Goal: Transaction & Acquisition: Download file/media

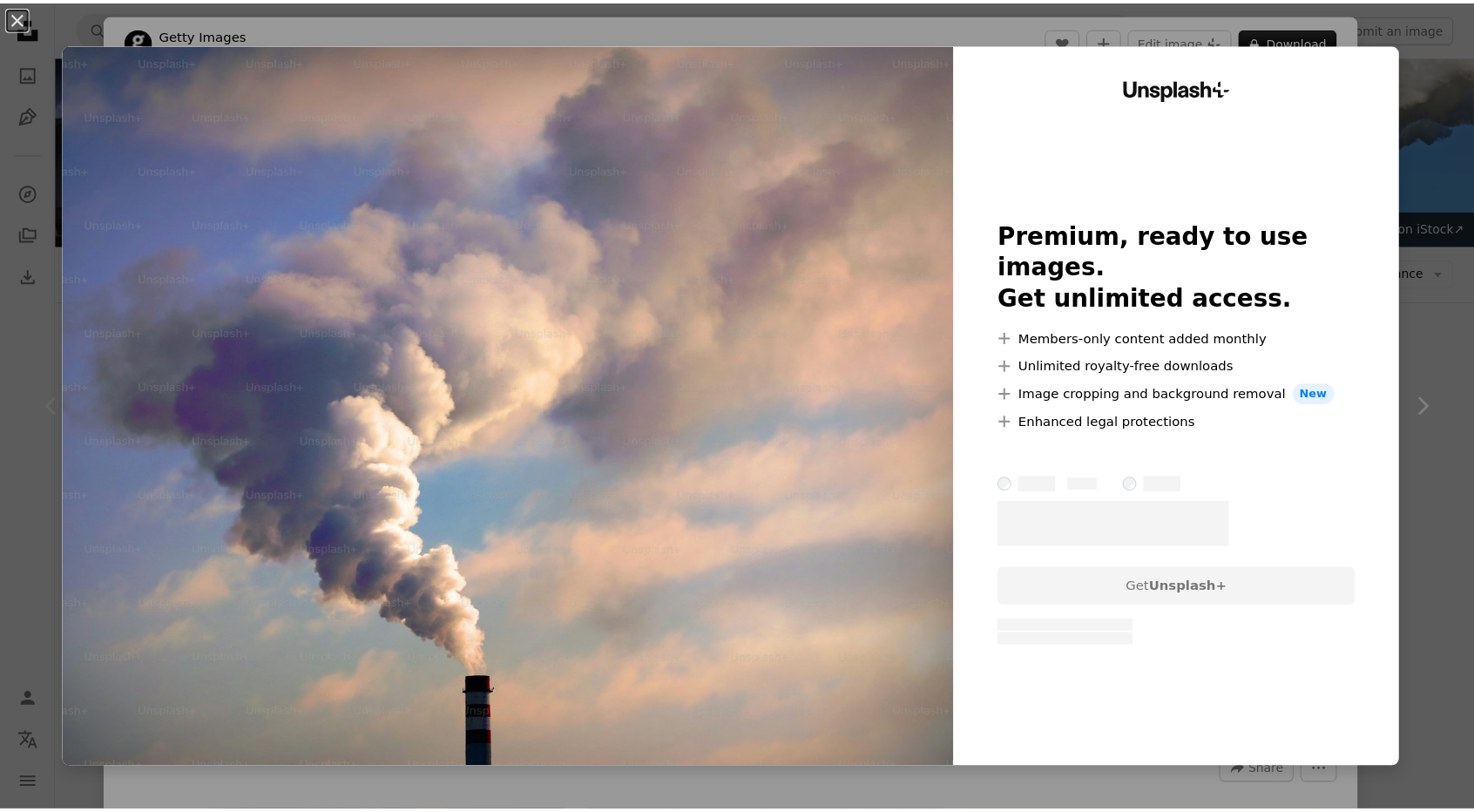
scroll to position [174, 0]
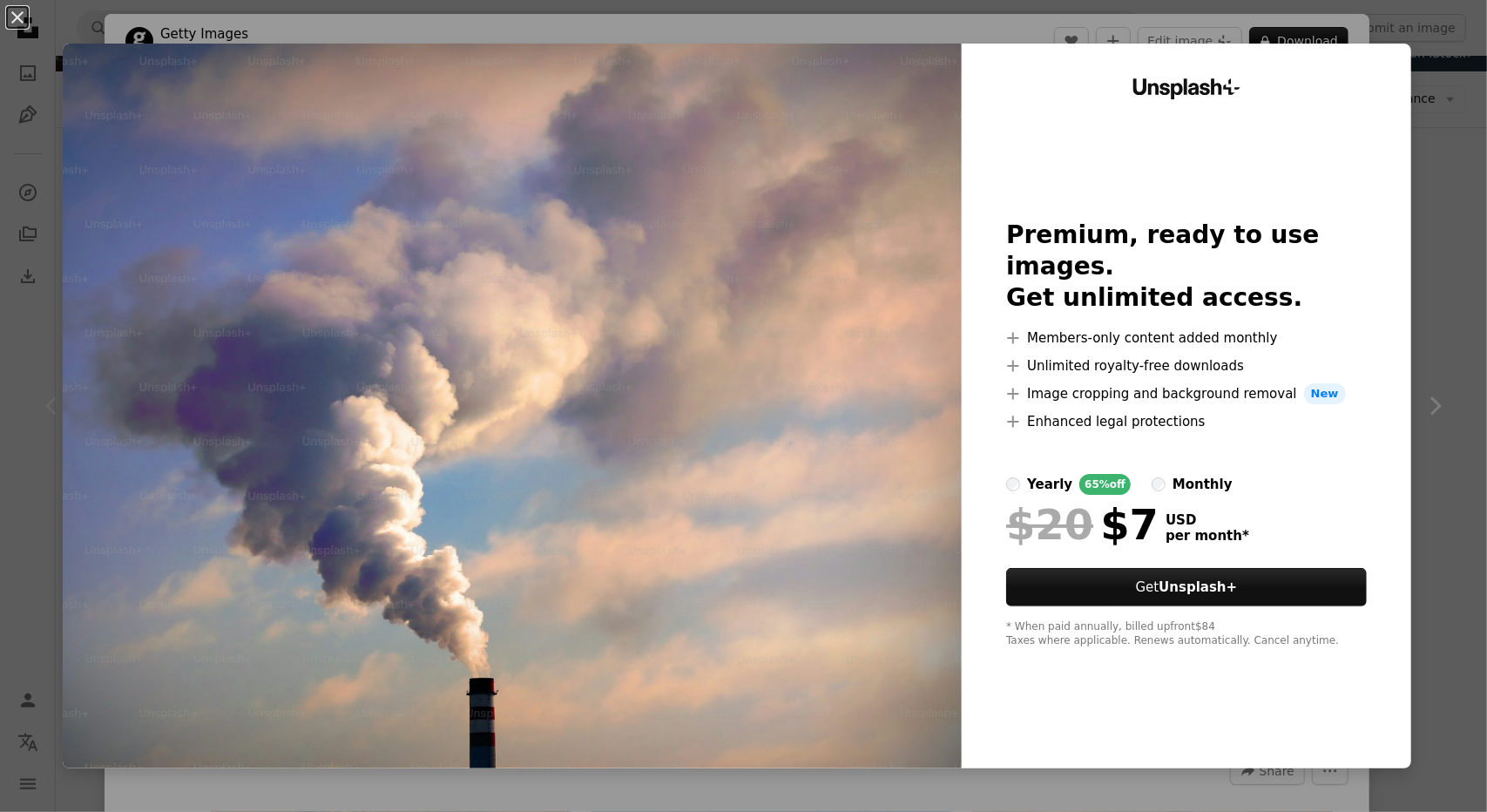
click at [1429, 214] on div "An X shape Unsplash+ Premium, ready to use images. Get unlimited access. A plus…" at bounding box center [743, 406] width 1487 height 812
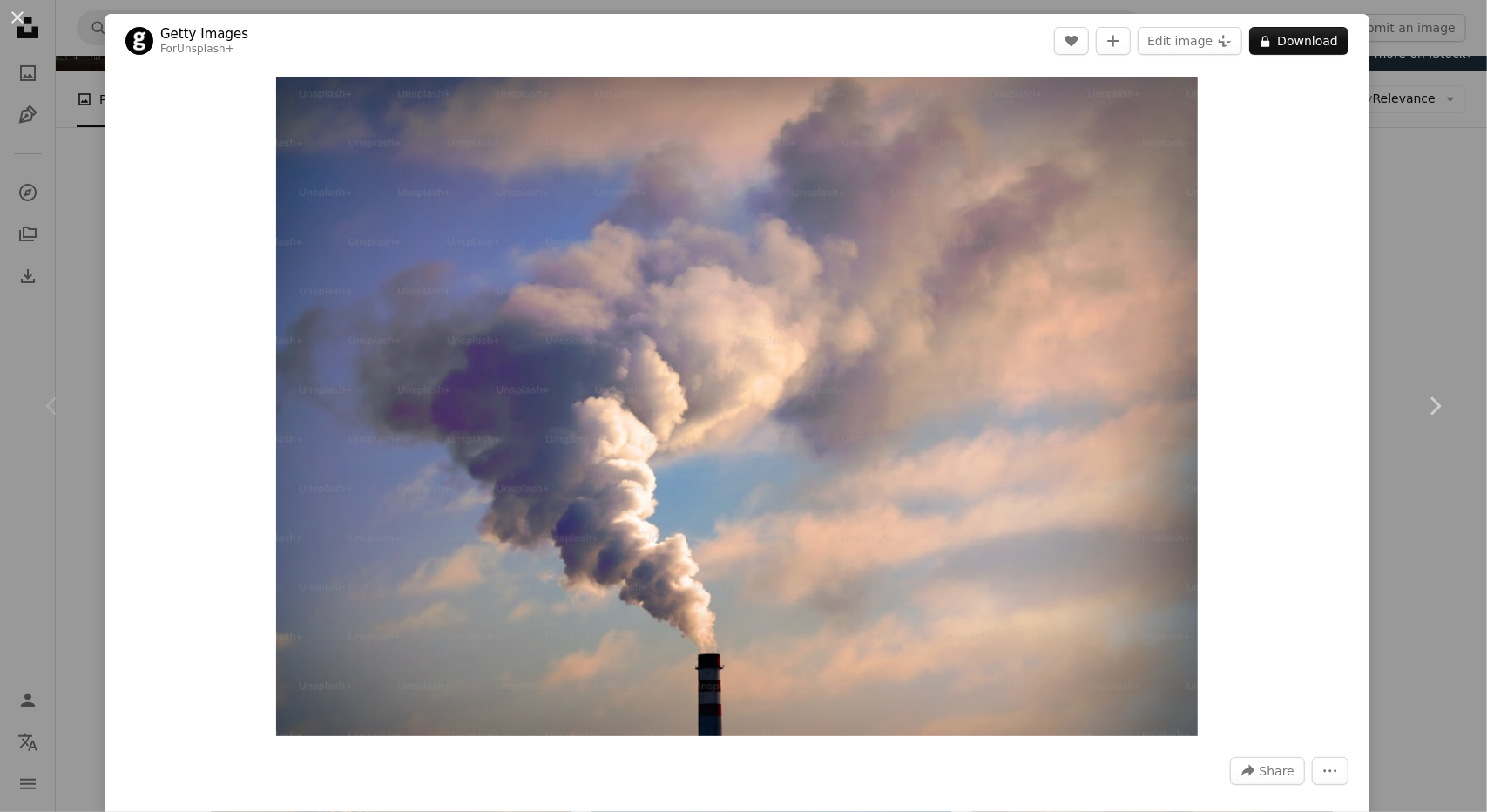
click at [1412, 689] on div "An X shape Chevron left Chevron right Getty Images For Unsplash+ A heart A plus…" at bounding box center [743, 406] width 1487 height 812
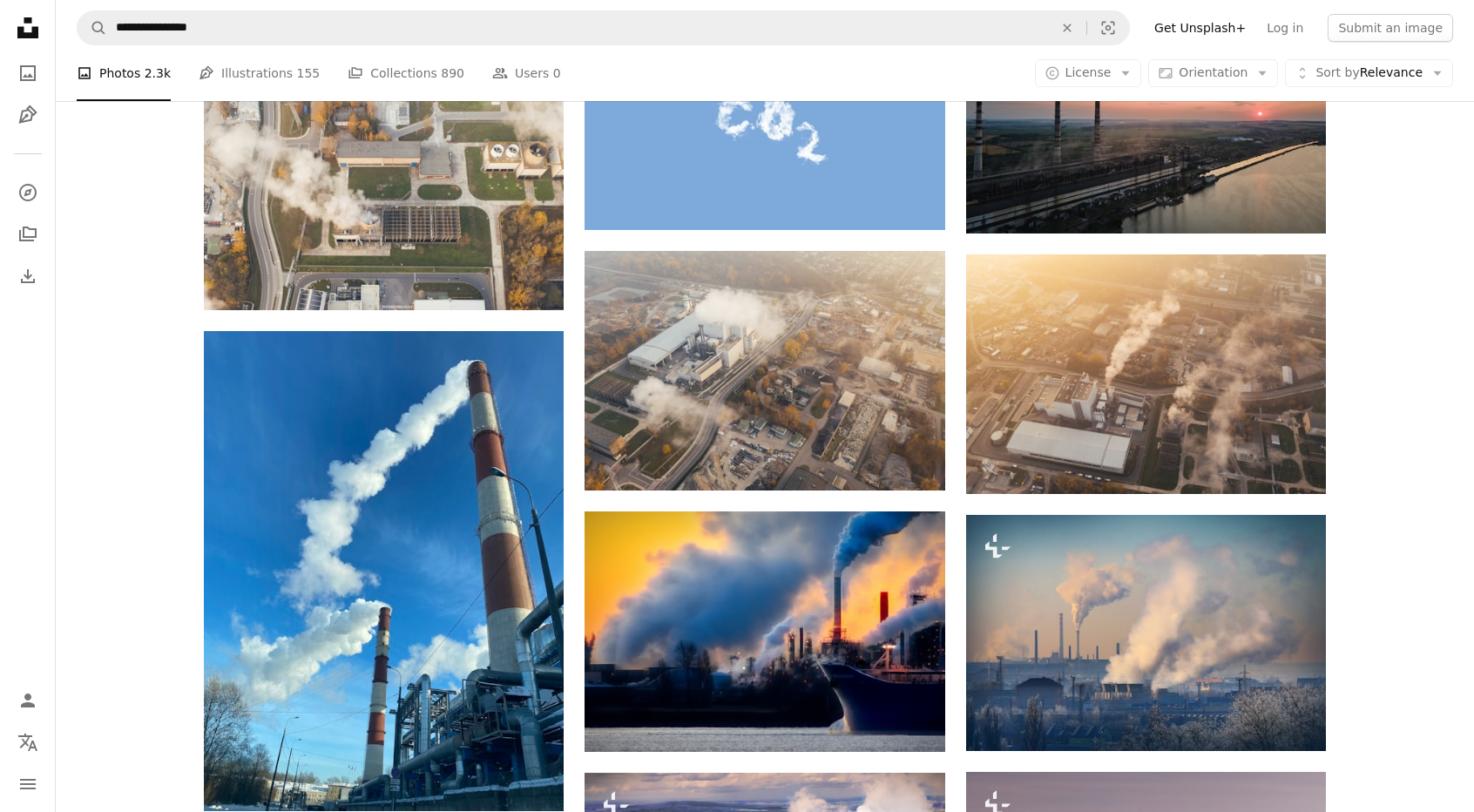
scroll to position [1219, 0]
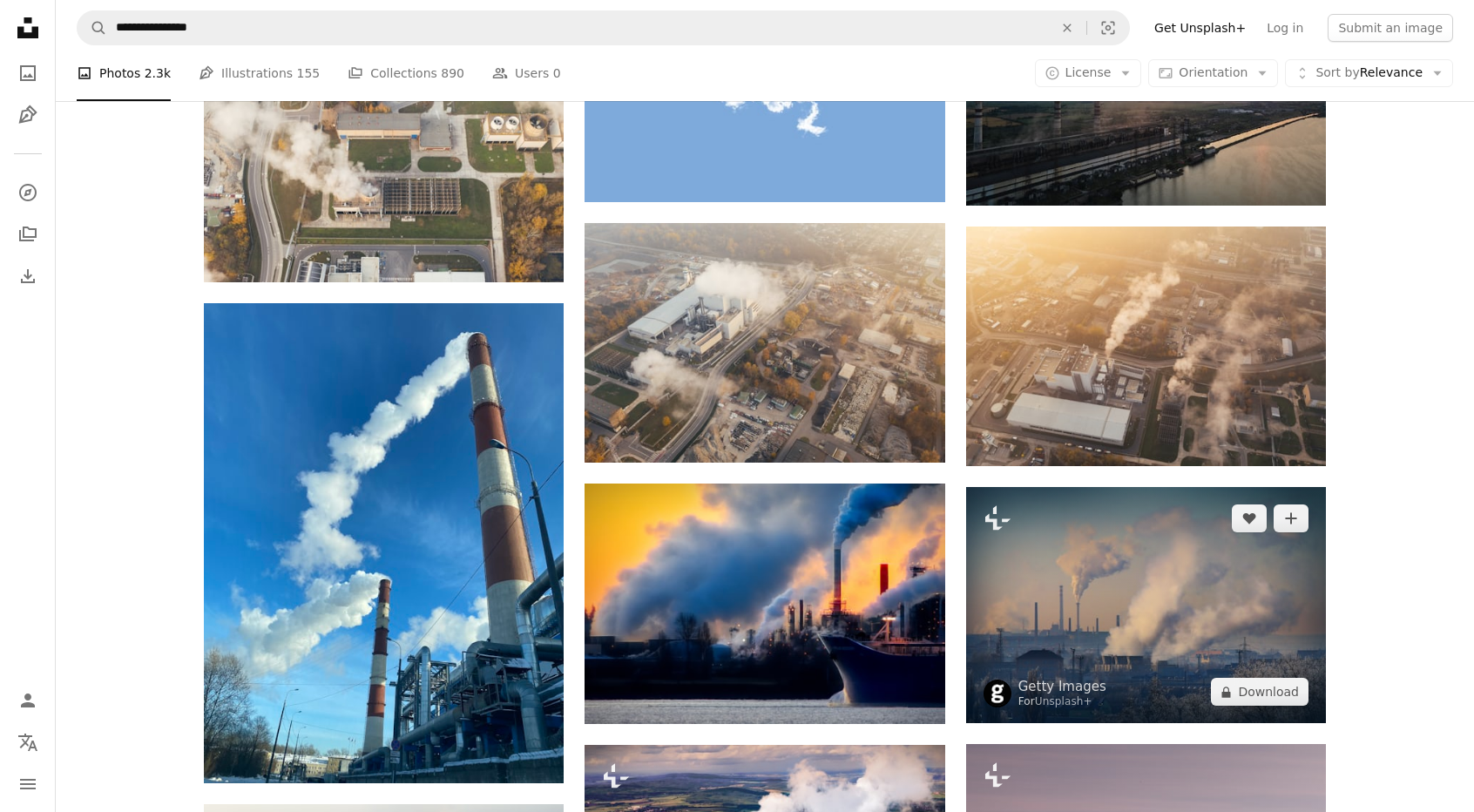
click at [1246, 583] on img at bounding box center [1146, 605] width 360 height 236
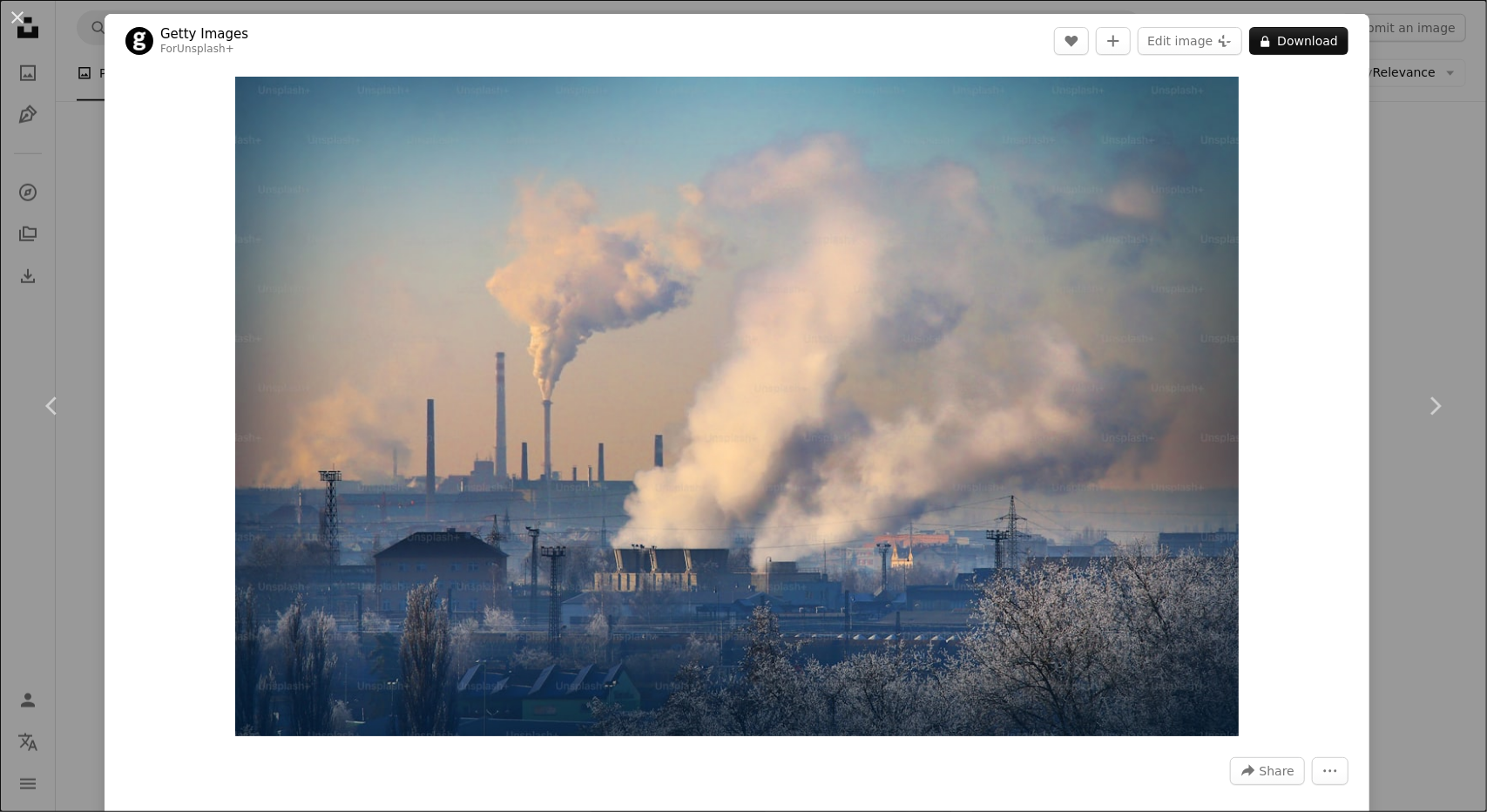
click at [1399, 194] on div "An X shape Chevron left Chevron right Getty Images For Unsplash+ A heart A plus…" at bounding box center [743, 406] width 1487 height 812
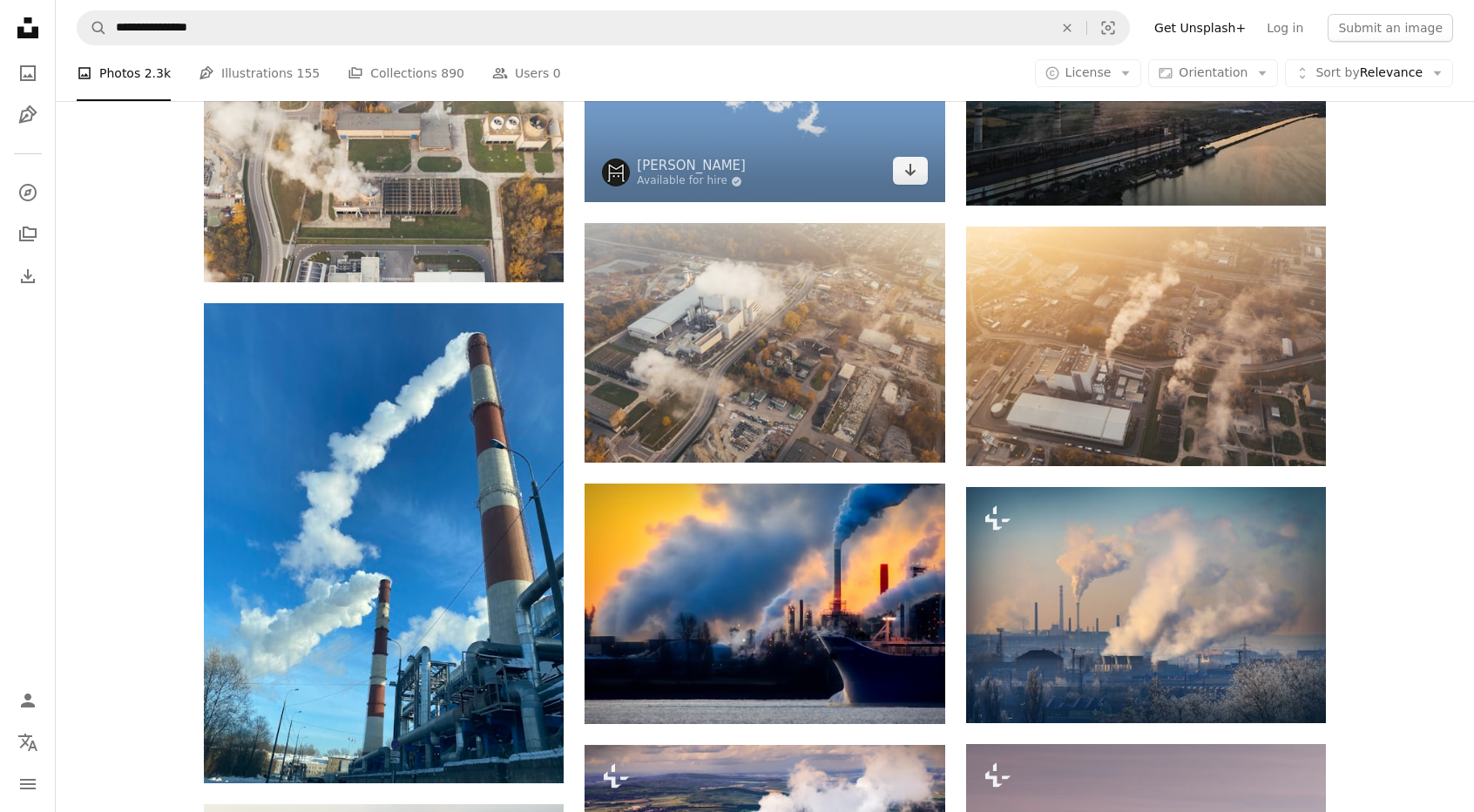
click at [896, 156] on img at bounding box center [765, 101] width 360 height 202
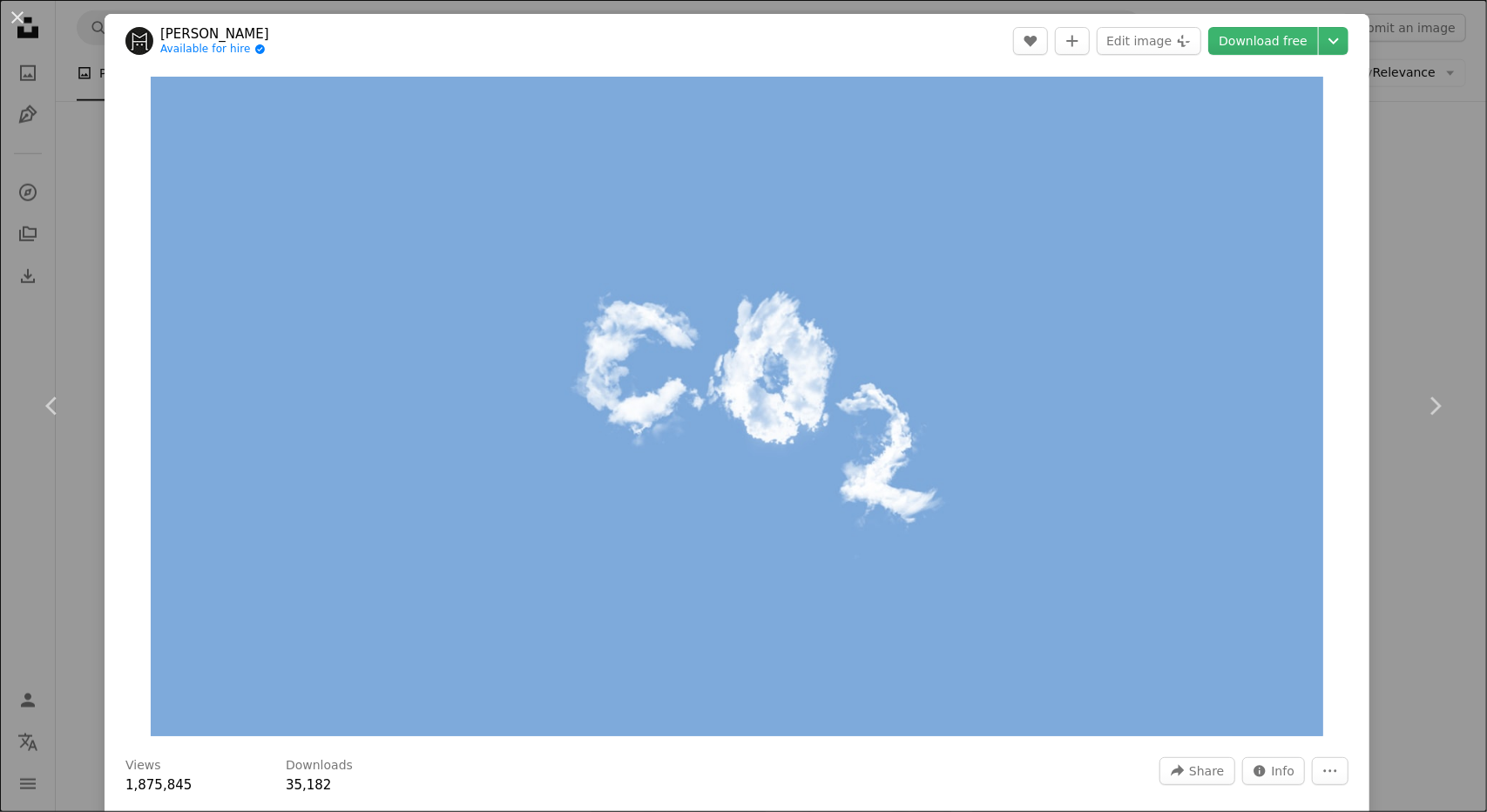
click at [1374, 196] on div "An X shape Chevron left Chevron right [PERSON_NAME] Available for hire A checkm…" at bounding box center [743, 406] width 1487 height 812
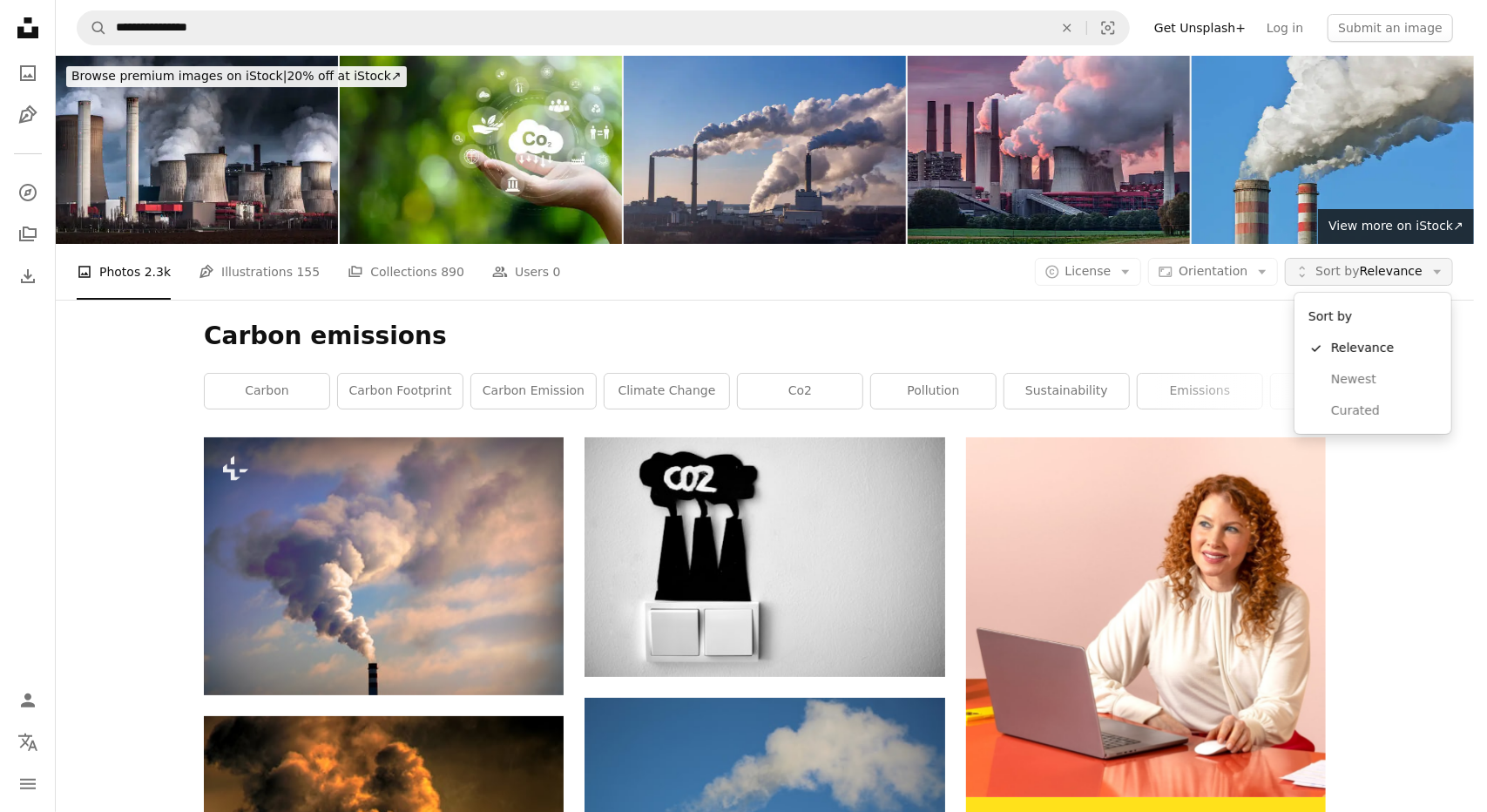
click at [1371, 271] on span "Sort by Relevance" at bounding box center [1368, 271] width 107 height 17
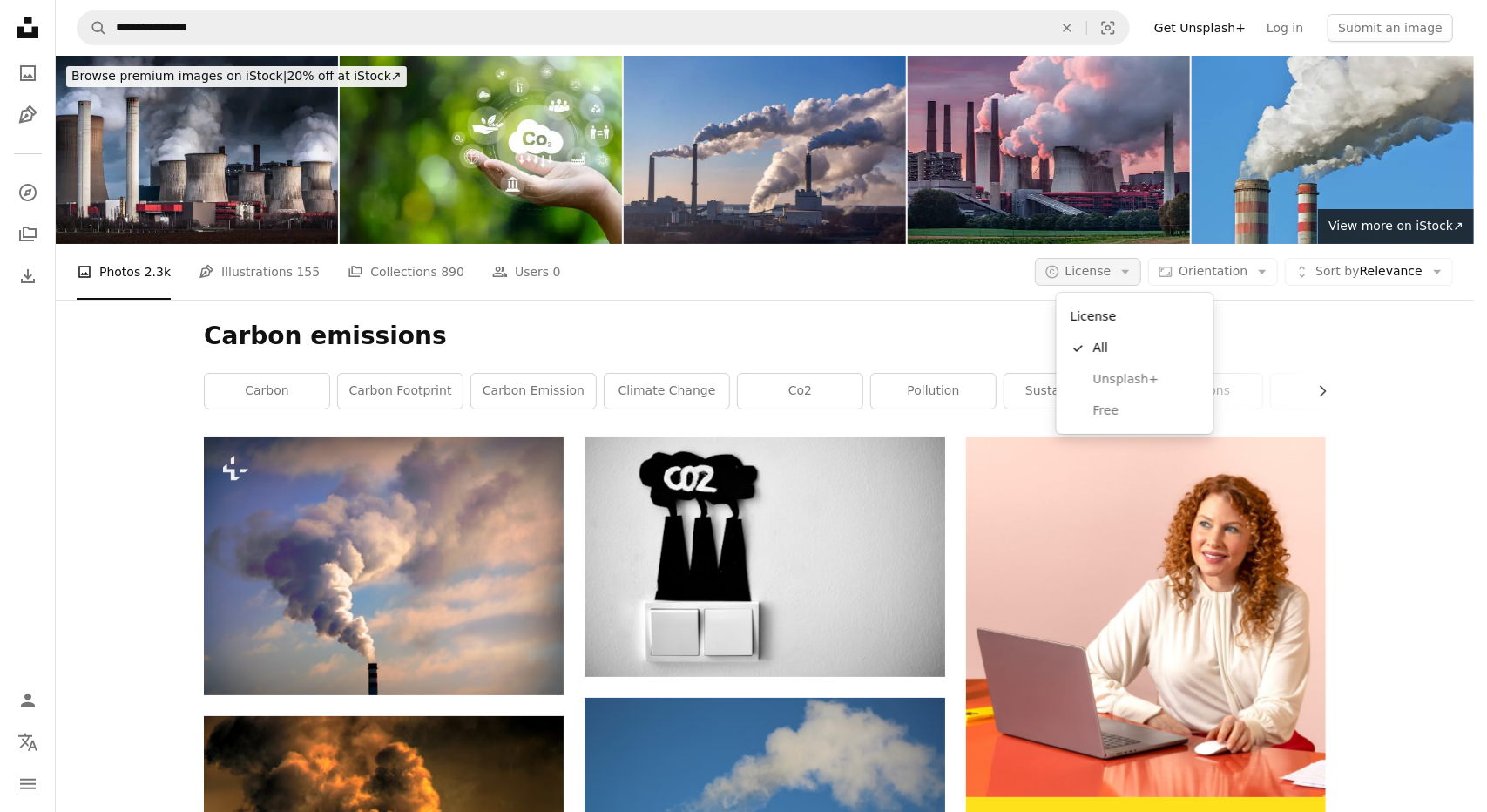
click at [1130, 273] on button "A copyright icon © License Arrow down" at bounding box center [1088, 271] width 107 height 28
click at [1120, 417] on span "Free" at bounding box center [1146, 410] width 106 height 17
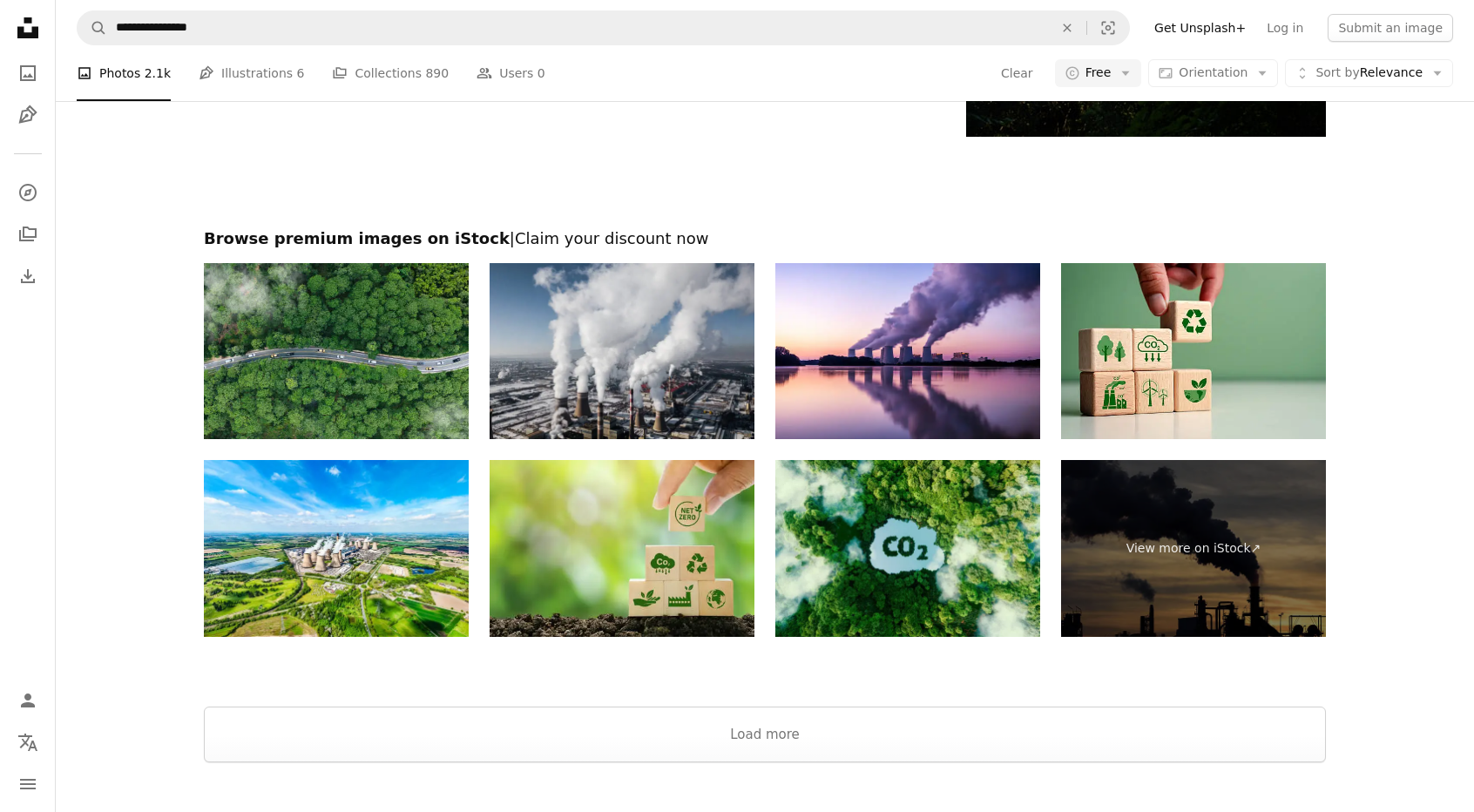
scroll to position [3135, 0]
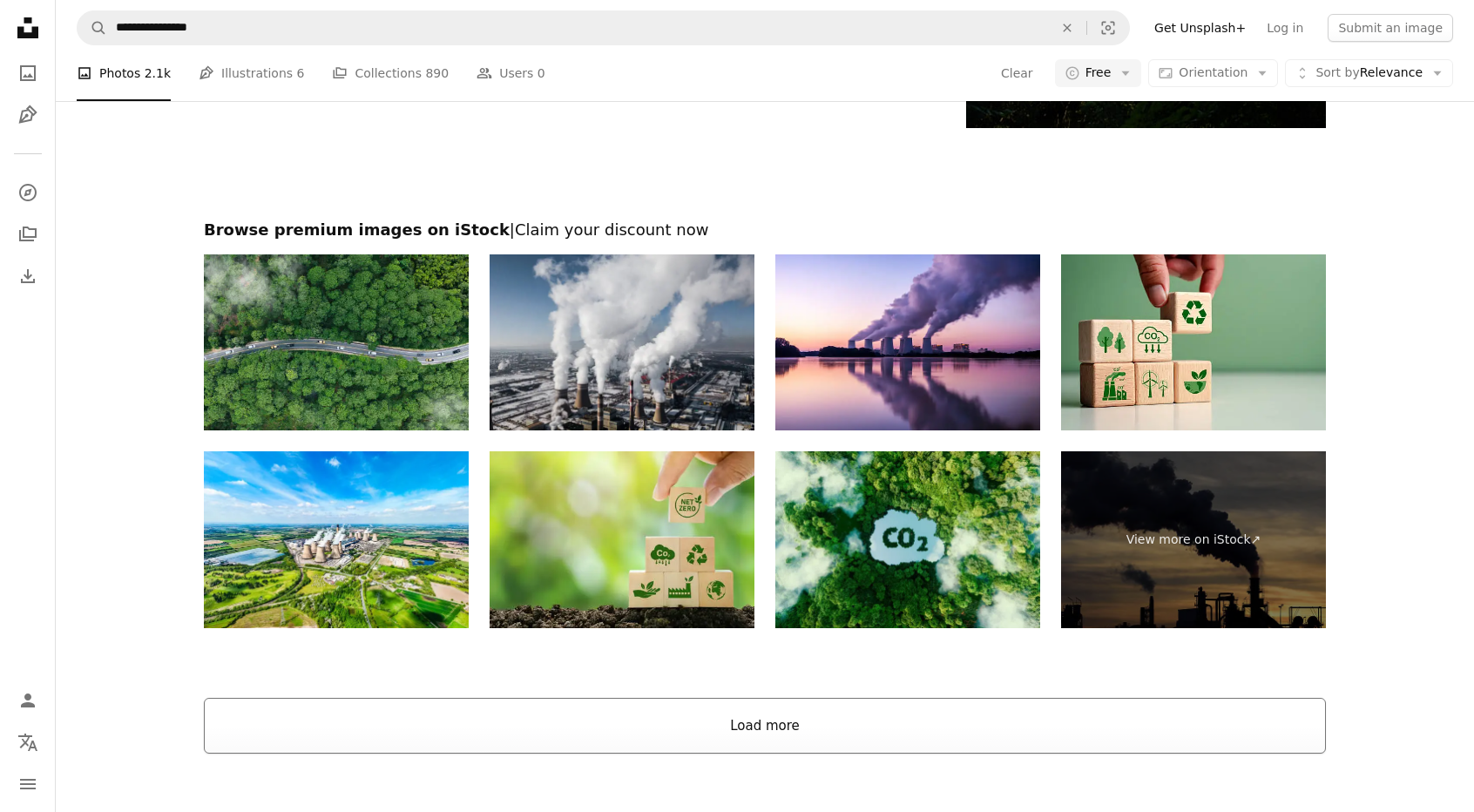
click at [791, 722] on button "Load more" at bounding box center [765, 726] width 1123 height 56
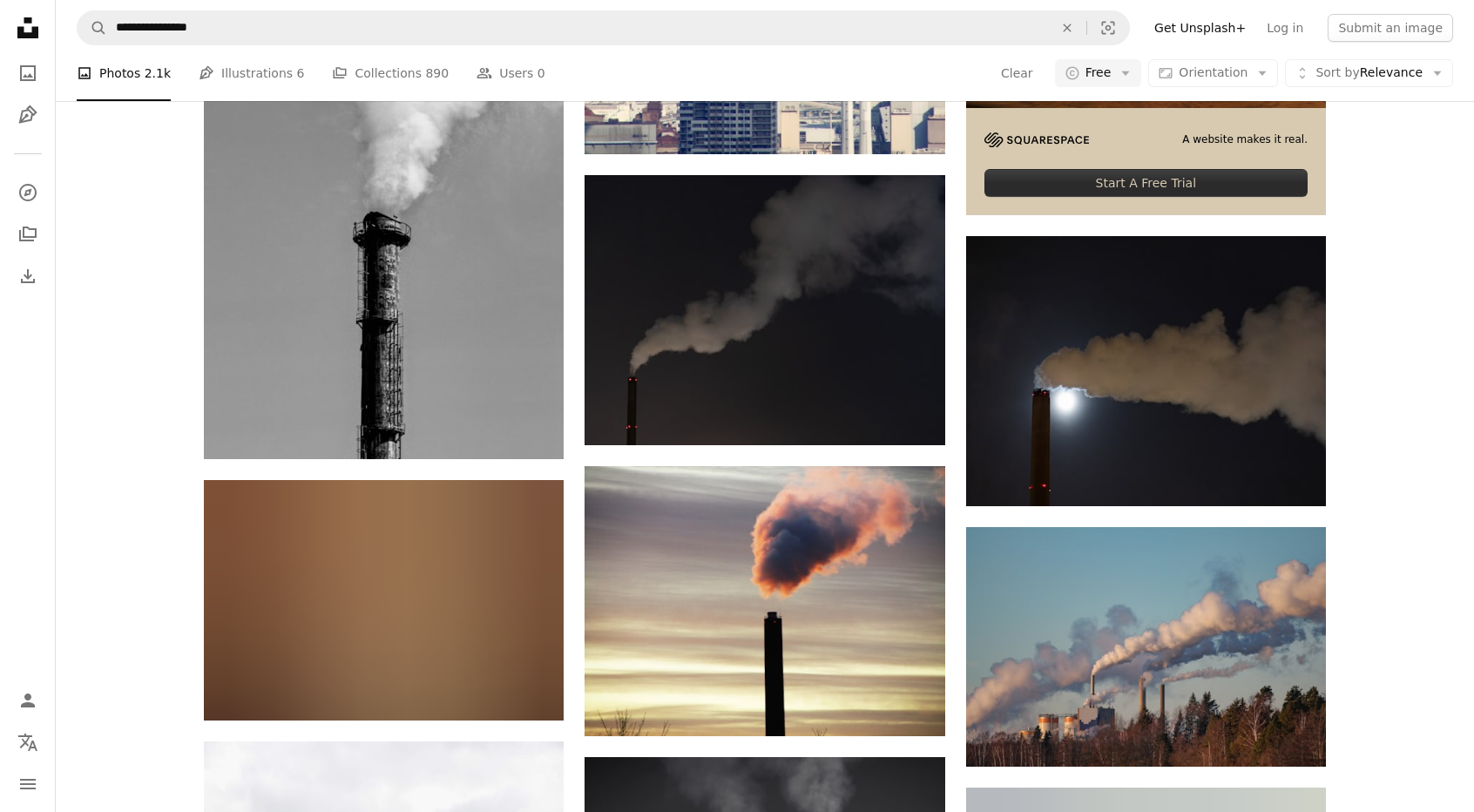
scroll to position [7838, 0]
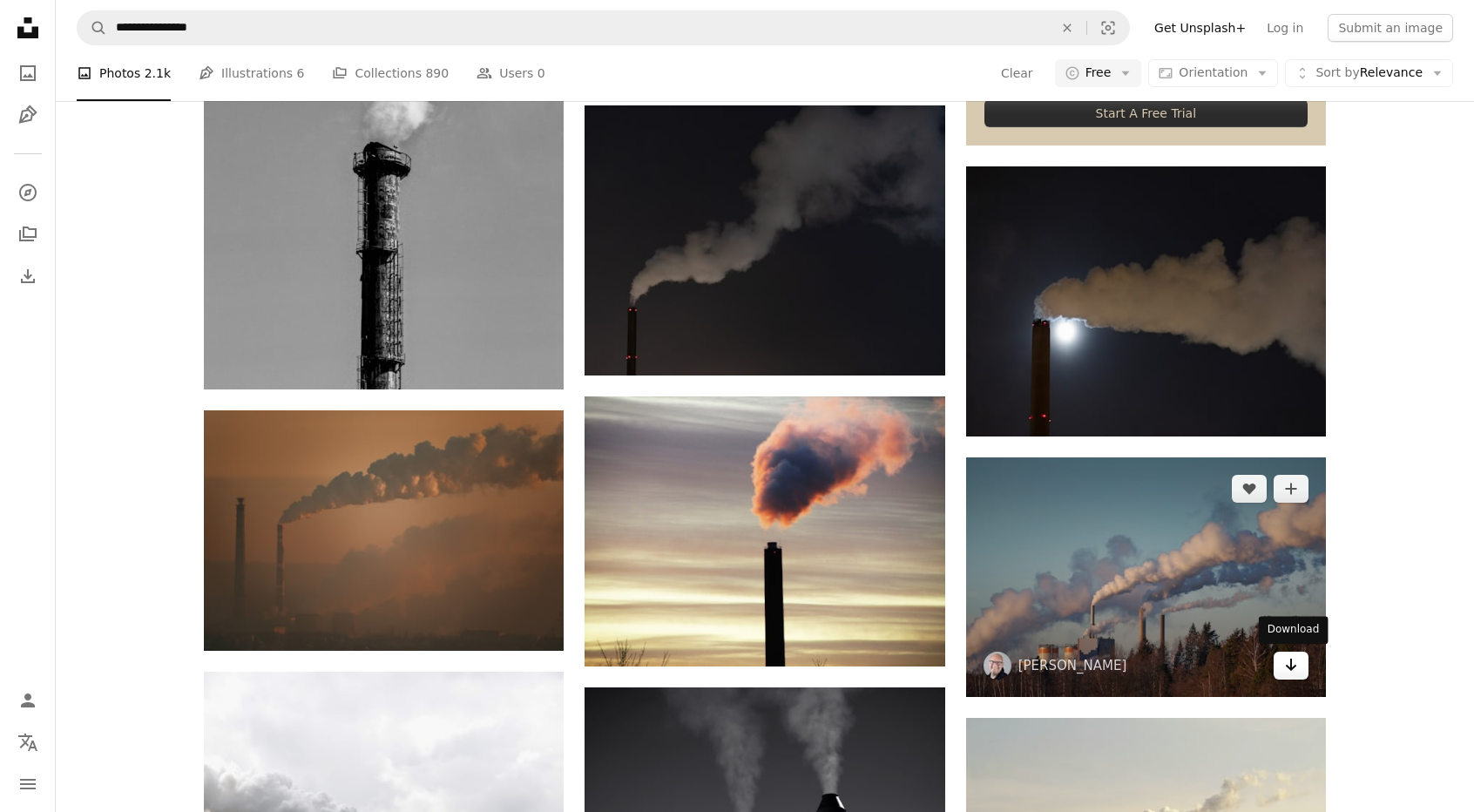
click at [1295, 663] on icon "Arrow pointing down" at bounding box center [1292, 664] width 14 height 21
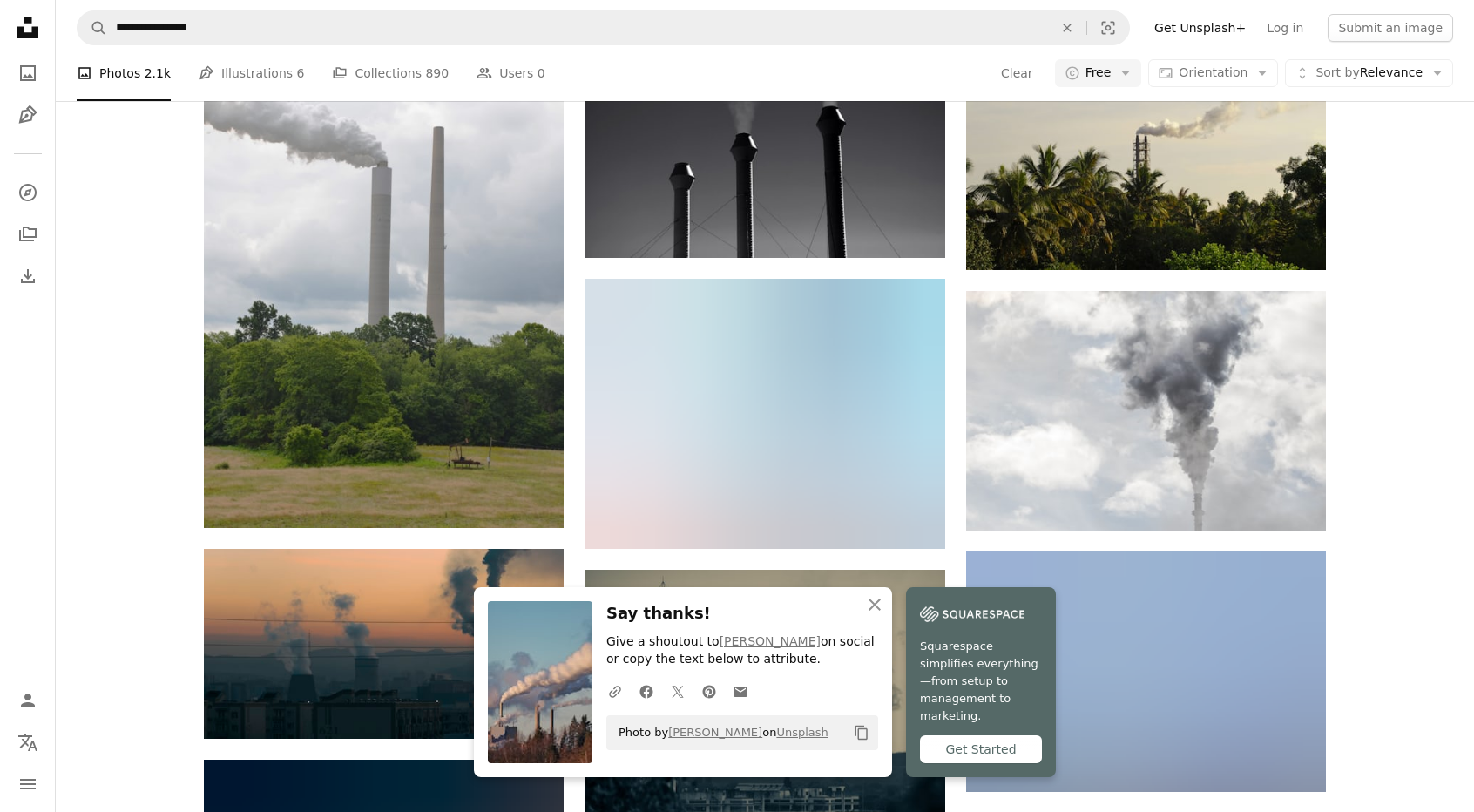
scroll to position [8534, 0]
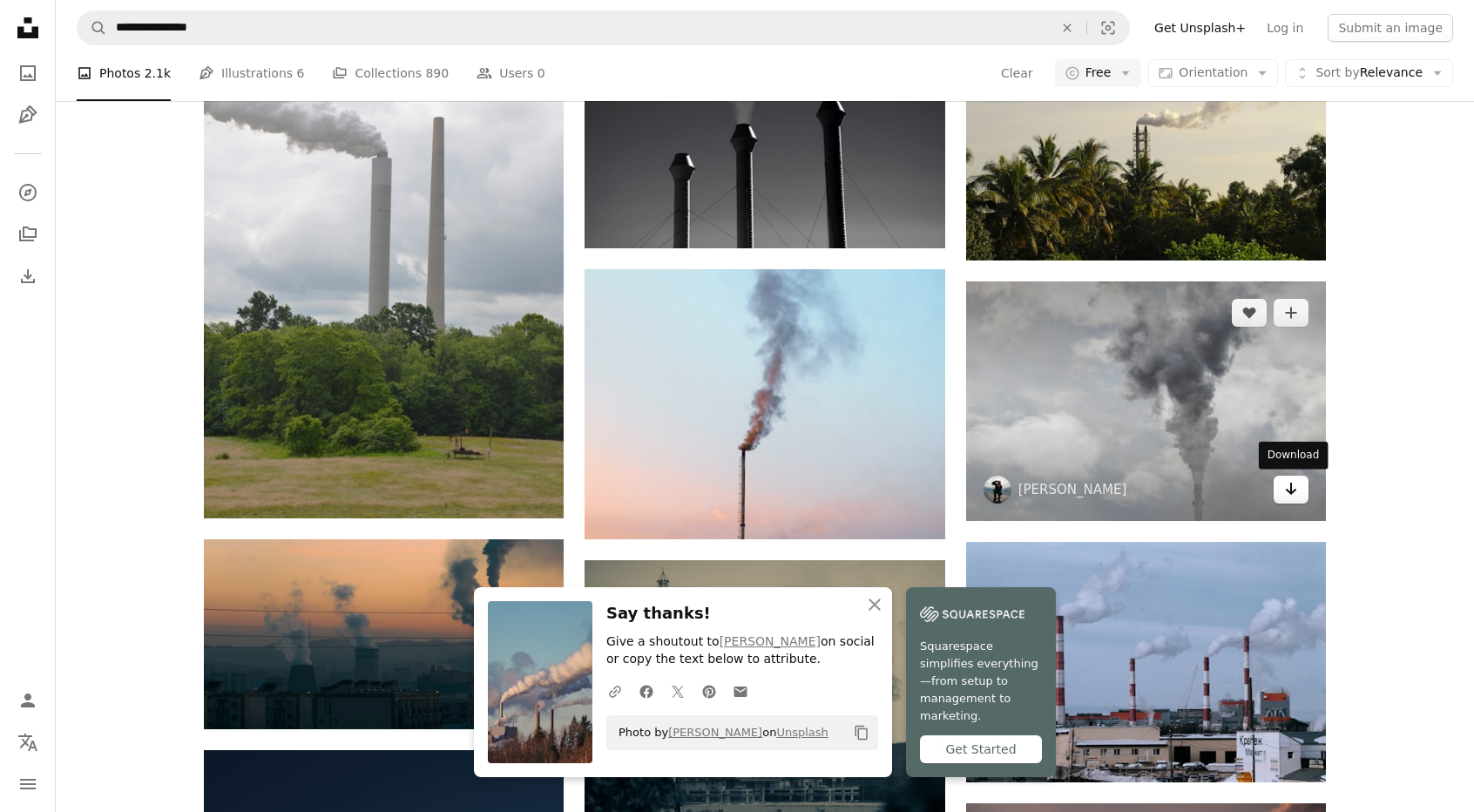
click at [1293, 498] on icon "Arrow pointing down" at bounding box center [1292, 488] width 14 height 21
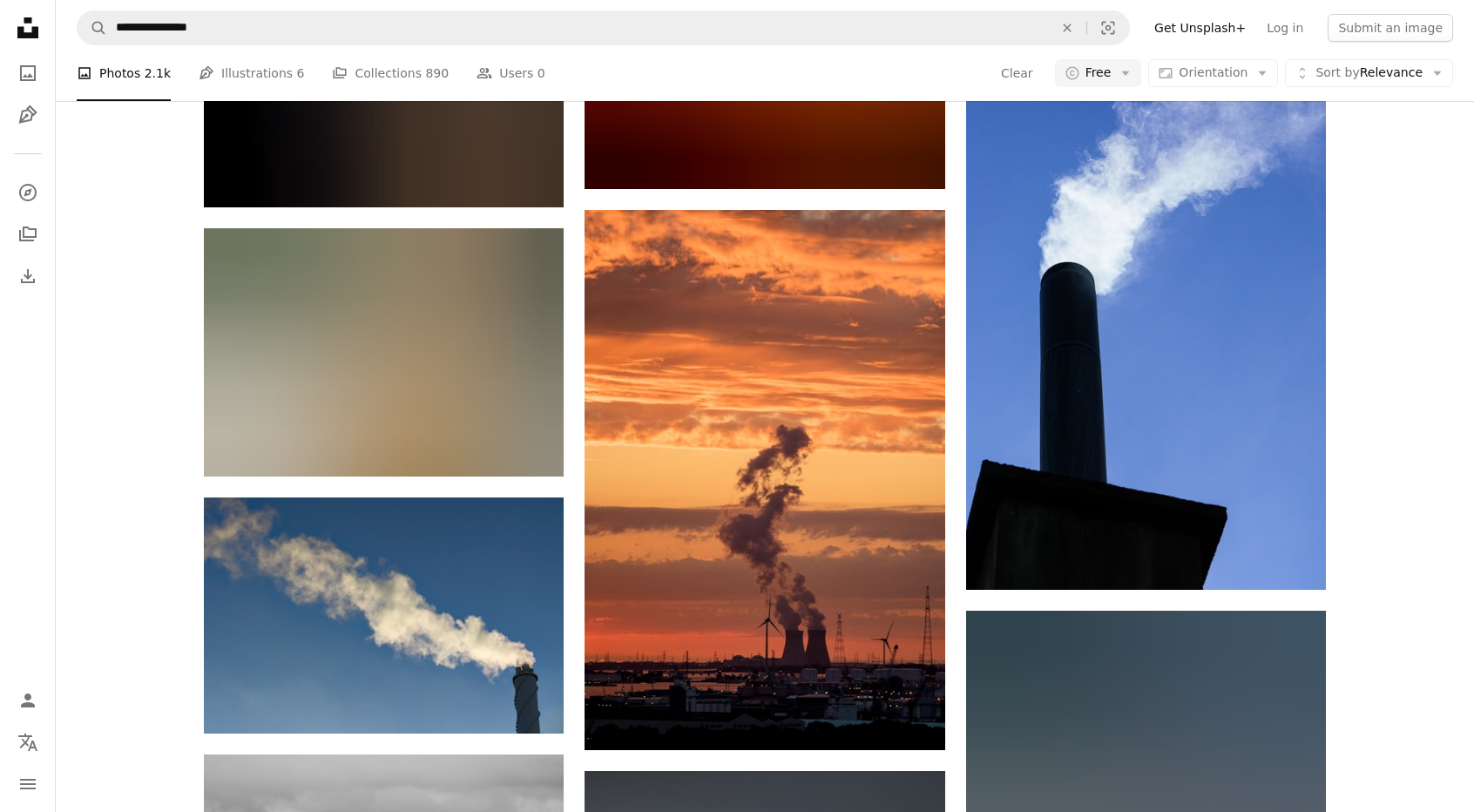
scroll to position [20813, 0]
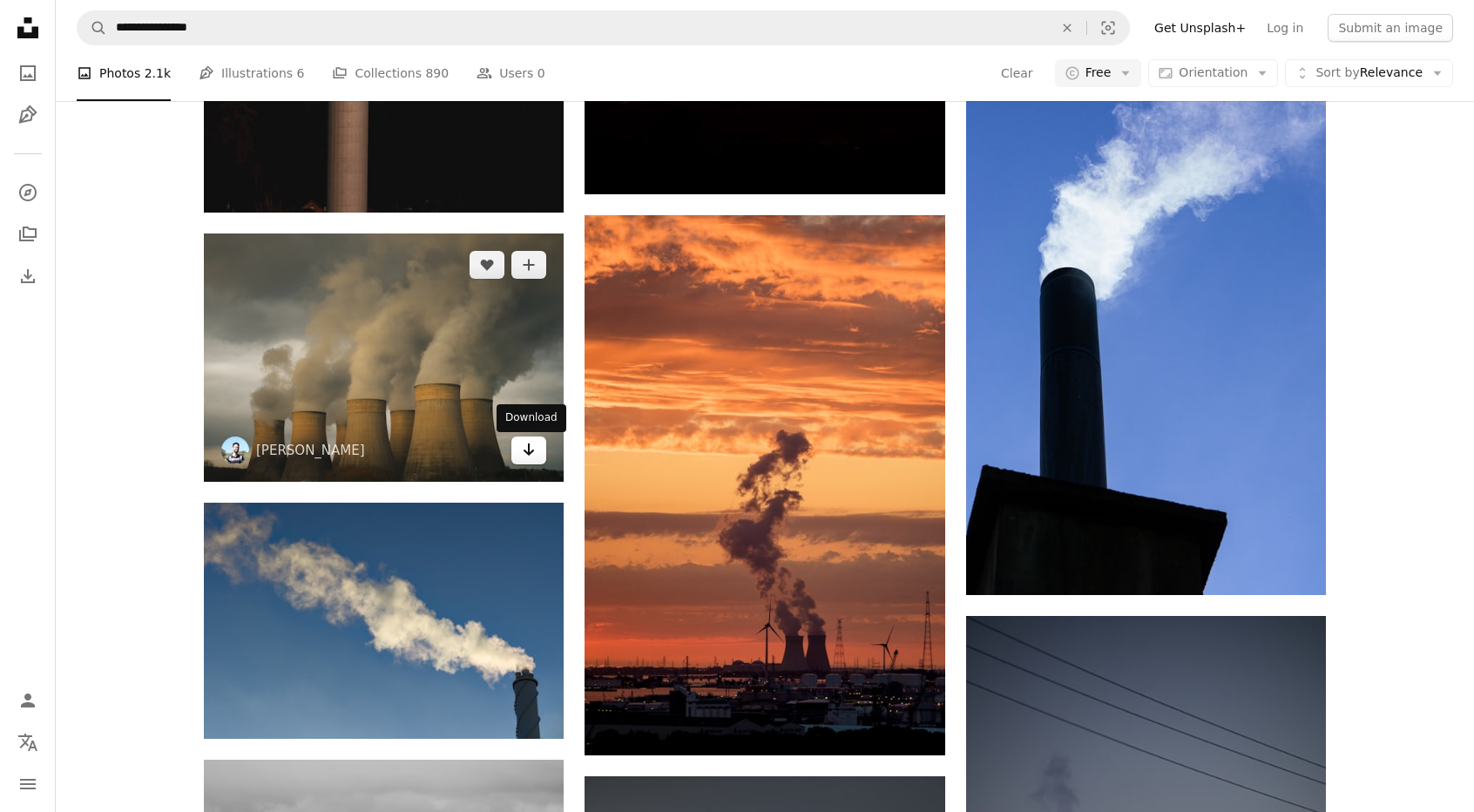
click at [539, 460] on link "Arrow pointing down" at bounding box center [528, 450] width 35 height 28
